Goal: Entertainment & Leisure: Consume media (video, audio)

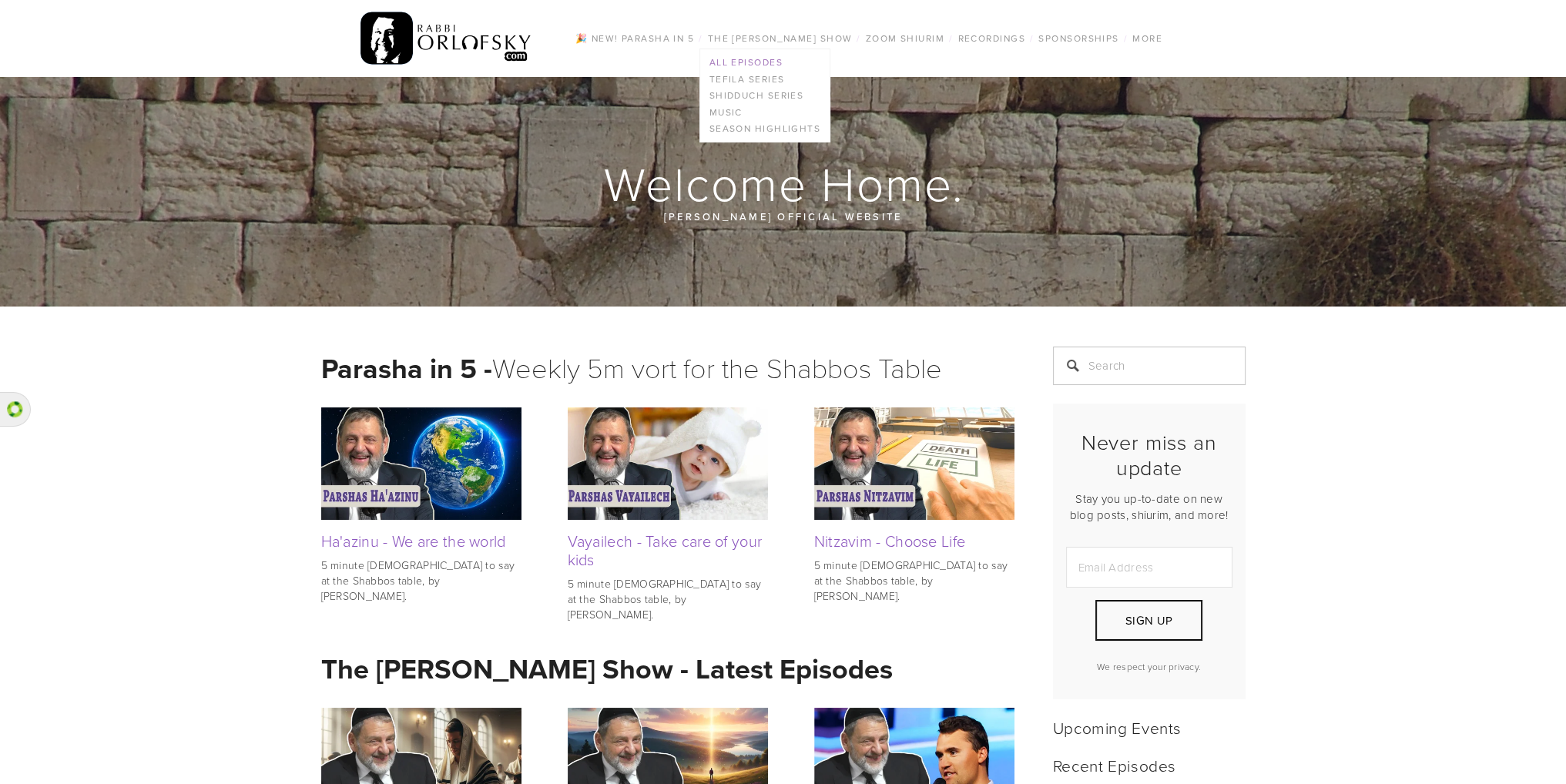
click at [766, 58] on link "All Episodes" at bounding box center [765, 62] width 130 height 17
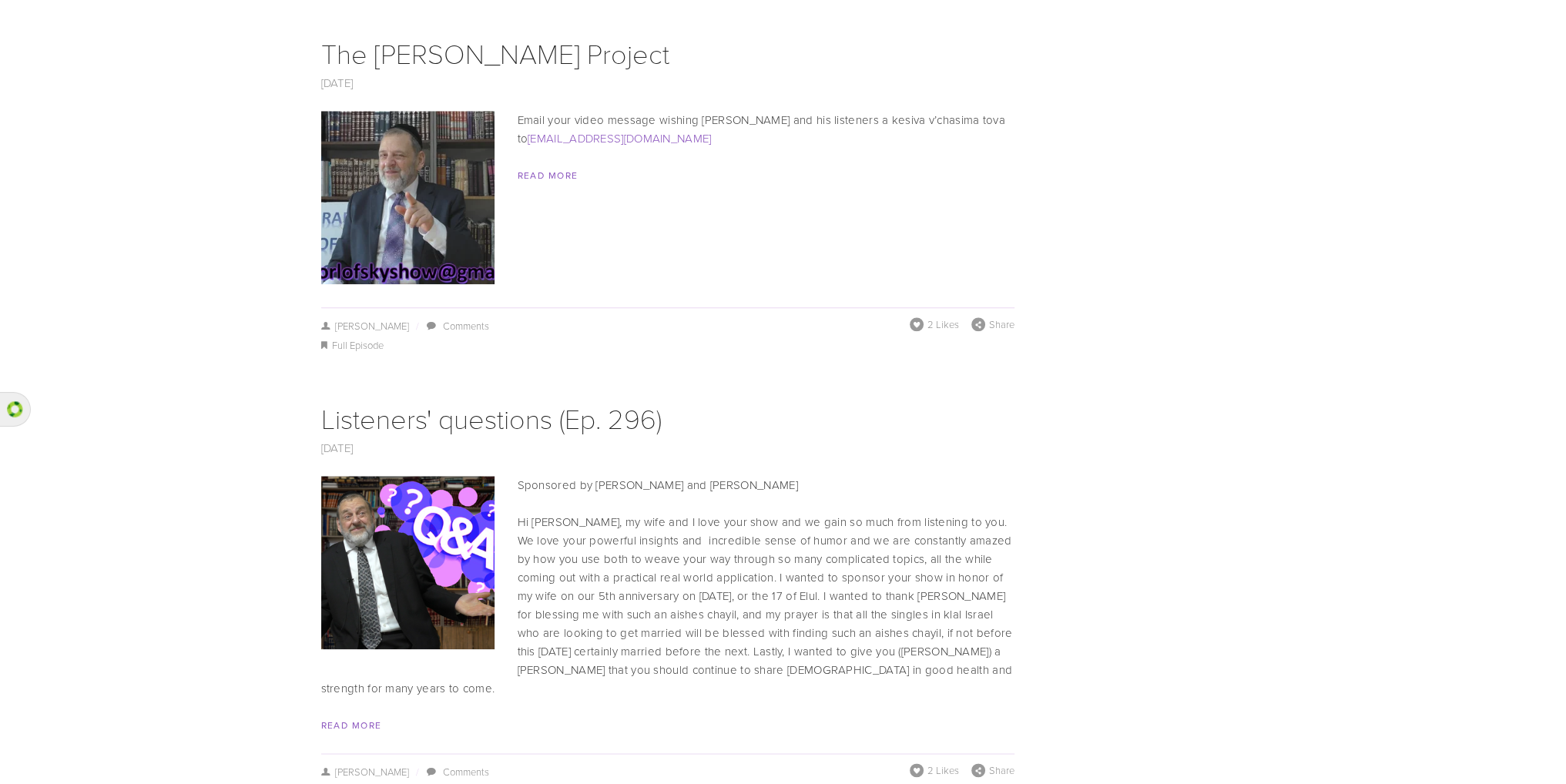
scroll to position [2361, 0]
